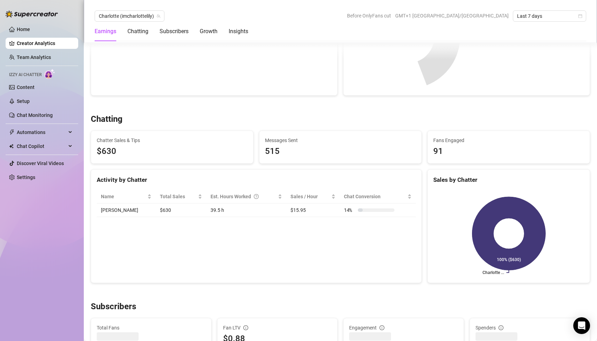
scroll to position [164, 0]
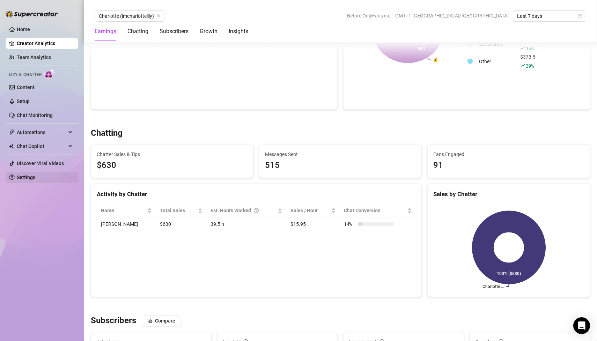
click at [35, 177] on link "Settings" at bounding box center [26, 177] width 18 height 6
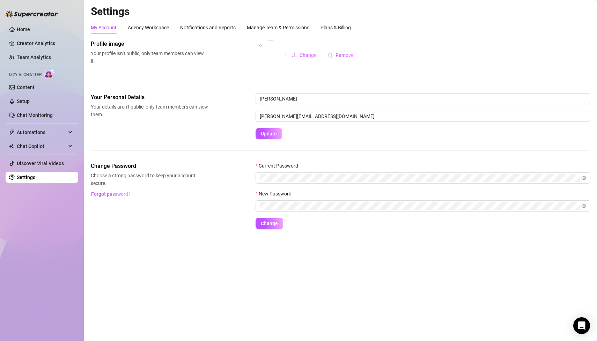
click at [35, 177] on link "Settings" at bounding box center [26, 177] width 18 height 6
click at [330, 24] on div "Plans & Billing" at bounding box center [335, 28] width 30 height 8
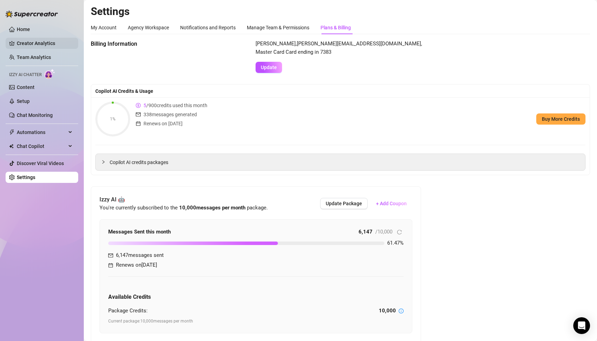
click at [32, 44] on link "Creator Analytics" at bounding box center [45, 43] width 56 height 11
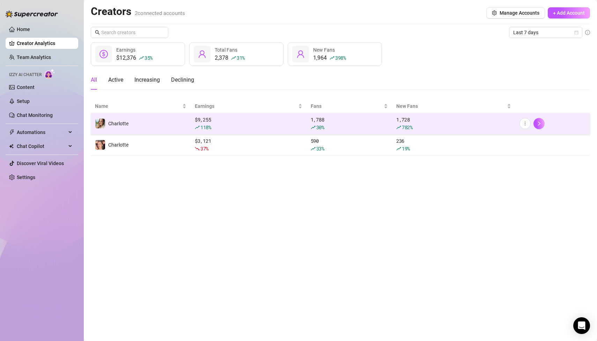
click at [225, 124] on div "118 %" at bounding box center [248, 128] width 107 height 8
